Goal: Navigation & Orientation: Find specific page/section

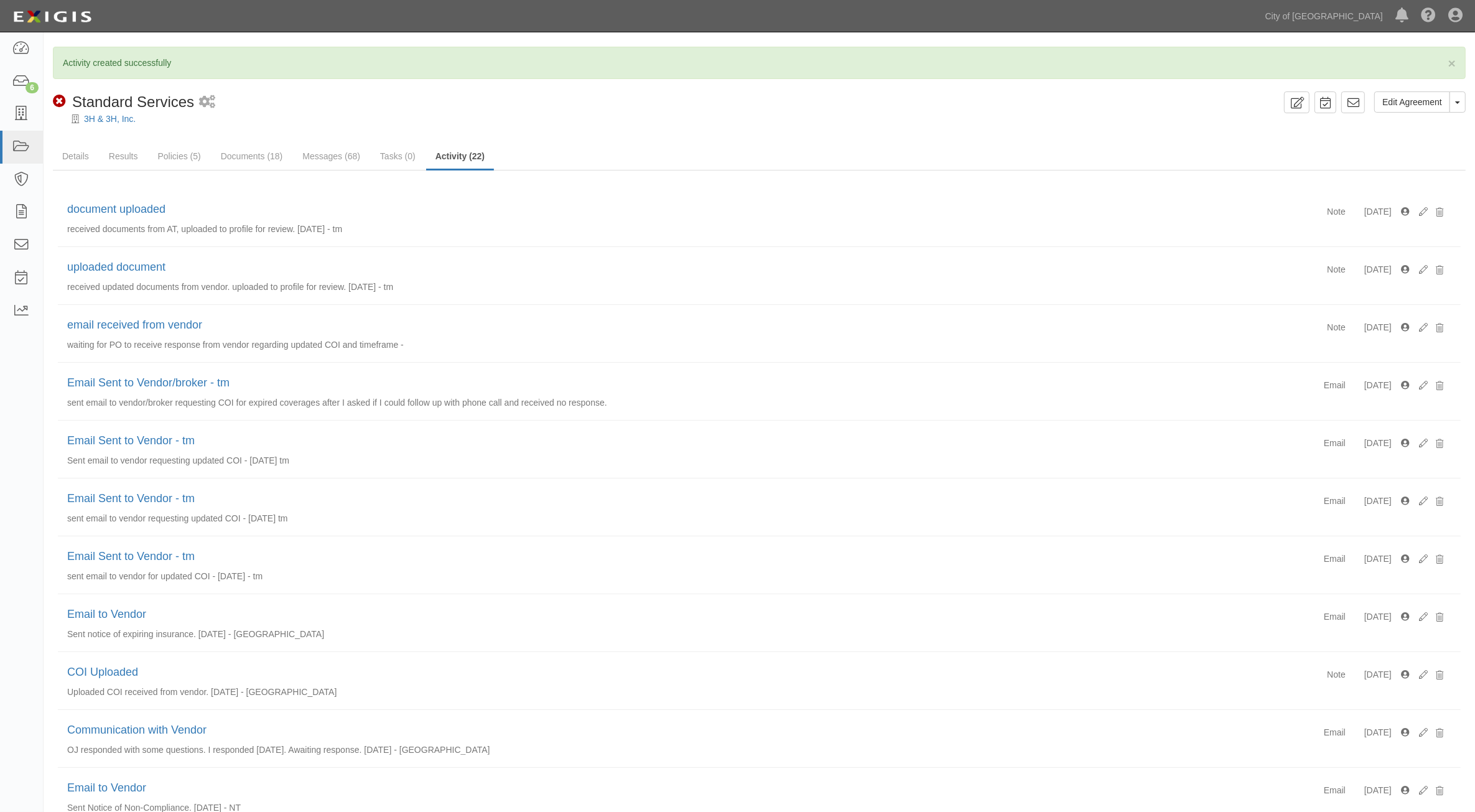
click at [110, 125] on div "3H & 3H, Inc." at bounding box center [769, 118] width 1413 height 12
click at [110, 121] on link "3H & 3H, Inc." at bounding box center [110, 119] width 52 height 10
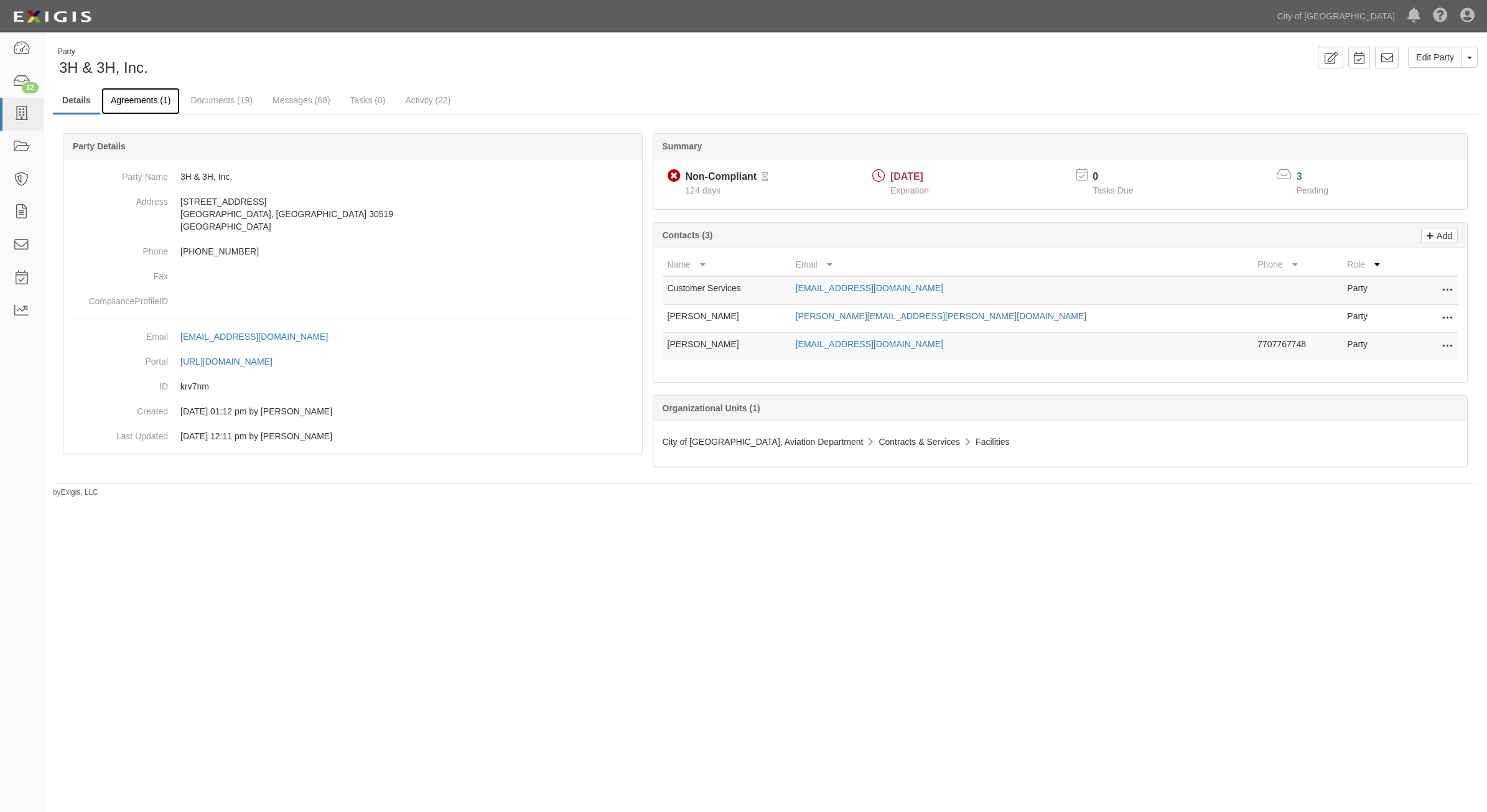
click at [146, 89] on link "Agreements (1)" at bounding box center [141, 101] width 78 height 27
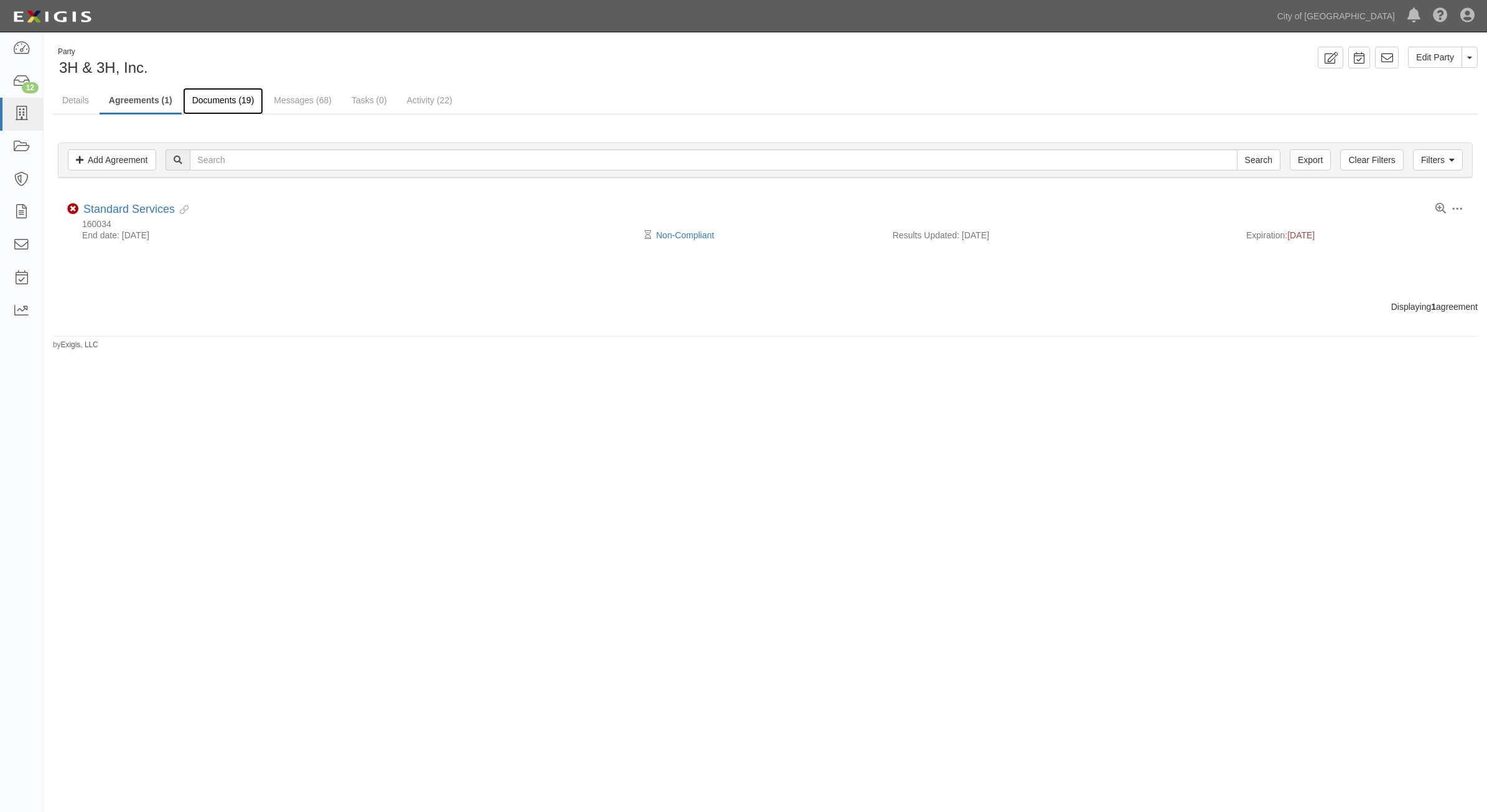
click at [212, 95] on link "Documents (19)" at bounding box center [223, 101] width 81 height 27
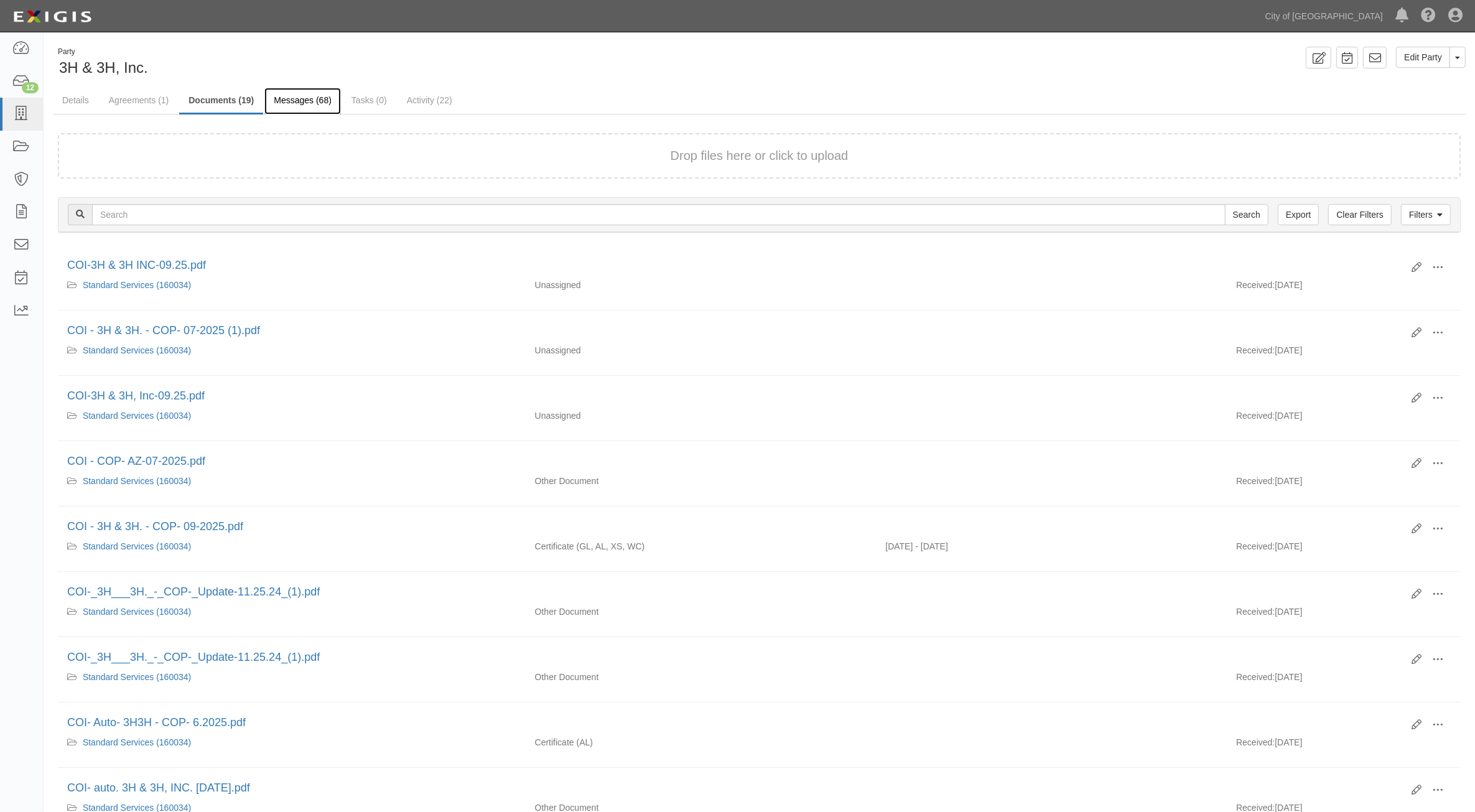
click at [307, 105] on link "Messages (68)" at bounding box center [303, 101] width 77 height 27
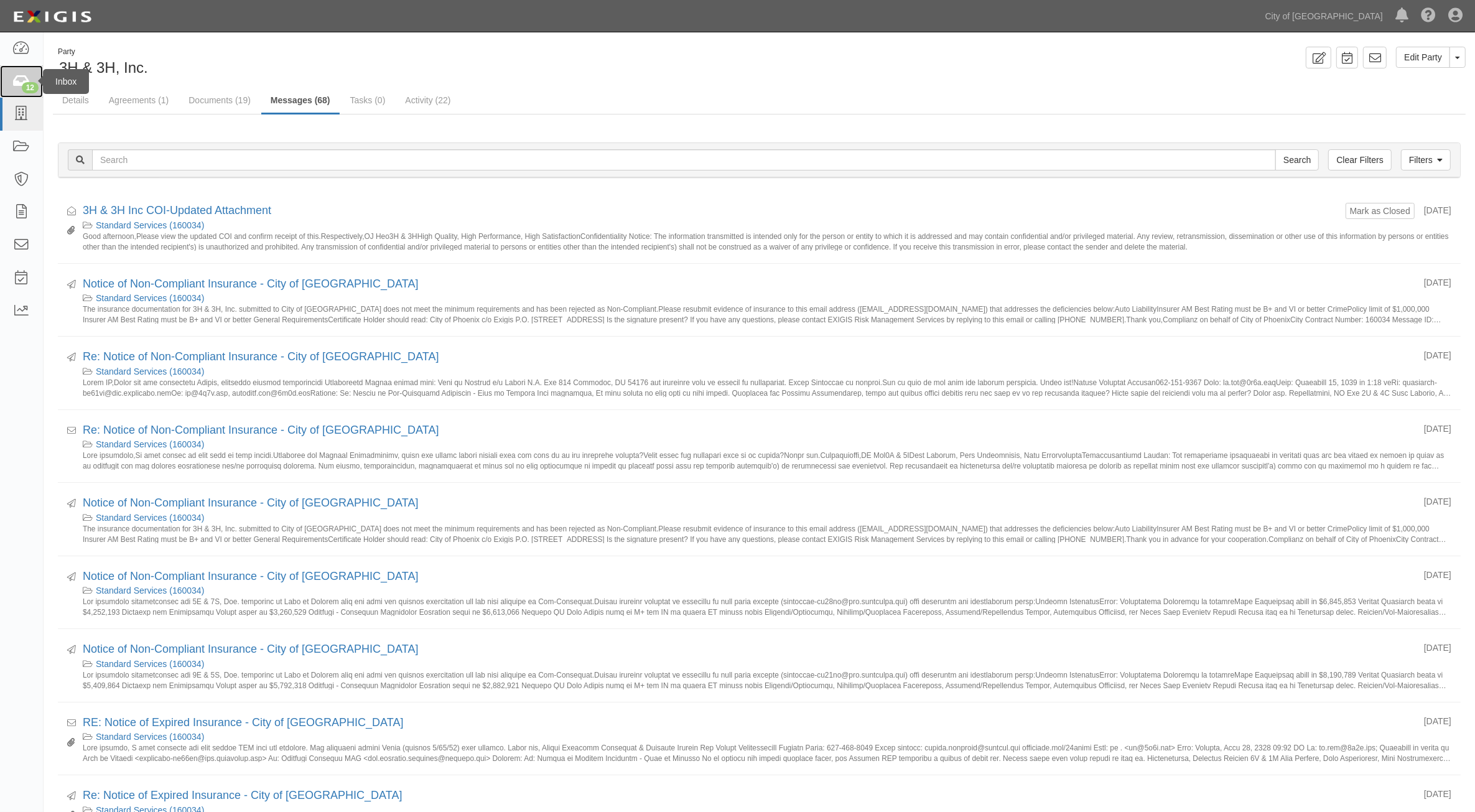
click at [26, 87] on div "12" at bounding box center [30, 87] width 17 height 11
